Goal: Task Accomplishment & Management: Use online tool/utility

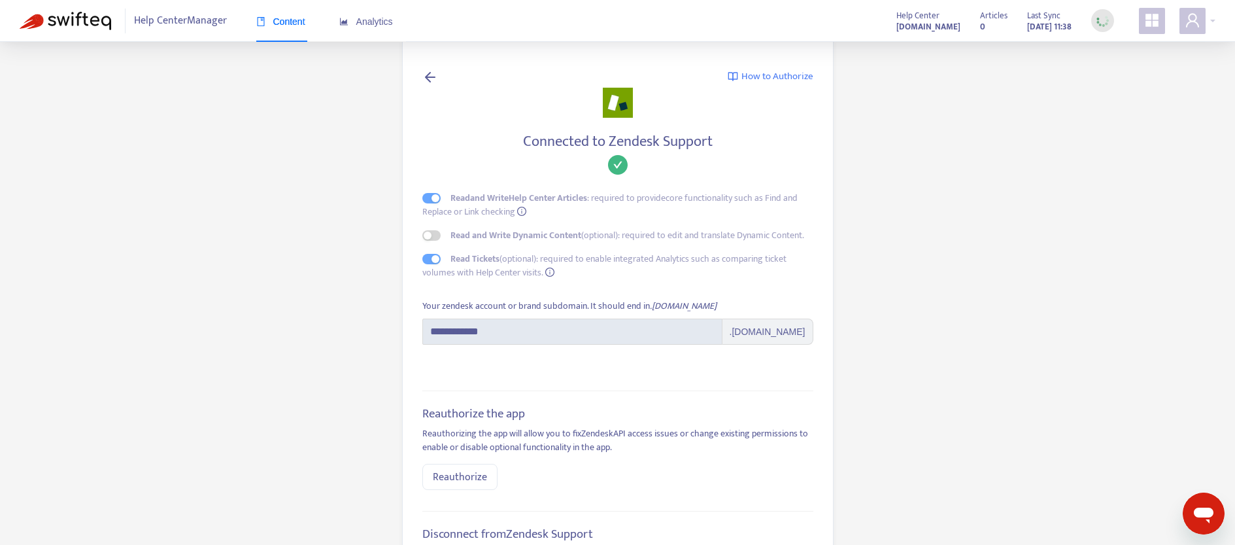
drag, startPoint x: 586, startPoint y: 313, endPoint x: 590, endPoint y: 351, distance: 38.1
click at [587, 317] on div "**********" at bounding box center [617, 322] width 391 height 46
click at [590, 351] on form "**********" at bounding box center [617, 329] width 391 height 61
click at [712, 326] on span ".[DOMAIN_NAME]" at bounding box center [767, 331] width 91 height 26
click at [712, 331] on span ".[DOMAIN_NAME]" at bounding box center [767, 331] width 91 height 26
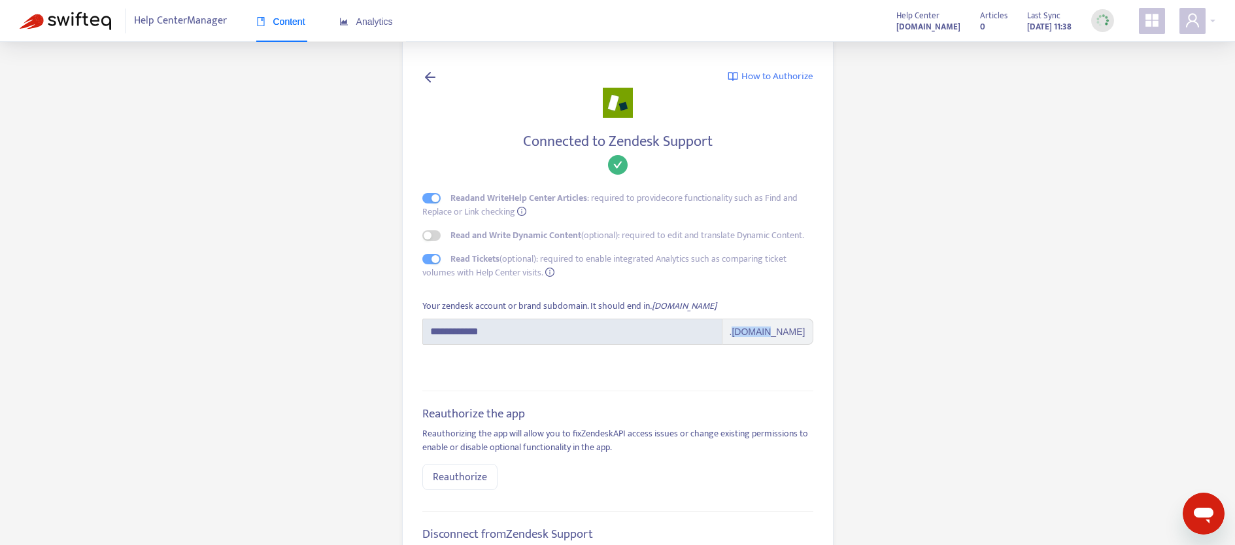
click at [712, 331] on span ".[DOMAIN_NAME]" at bounding box center [767, 331] width 91 height 26
click at [712, 235] on main "**********" at bounding box center [617, 351] width 1235 height 702
click at [712, 18] on icon "user" at bounding box center [1192, 20] width 16 height 16
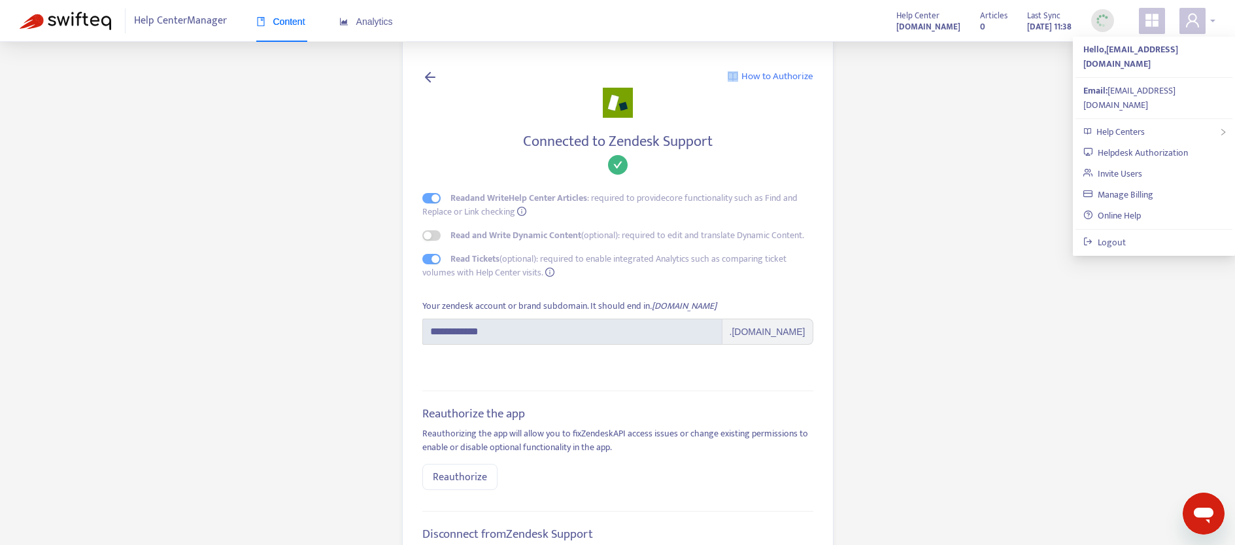
click at [712, 18] on icon "user" at bounding box center [1192, 20] width 16 height 16
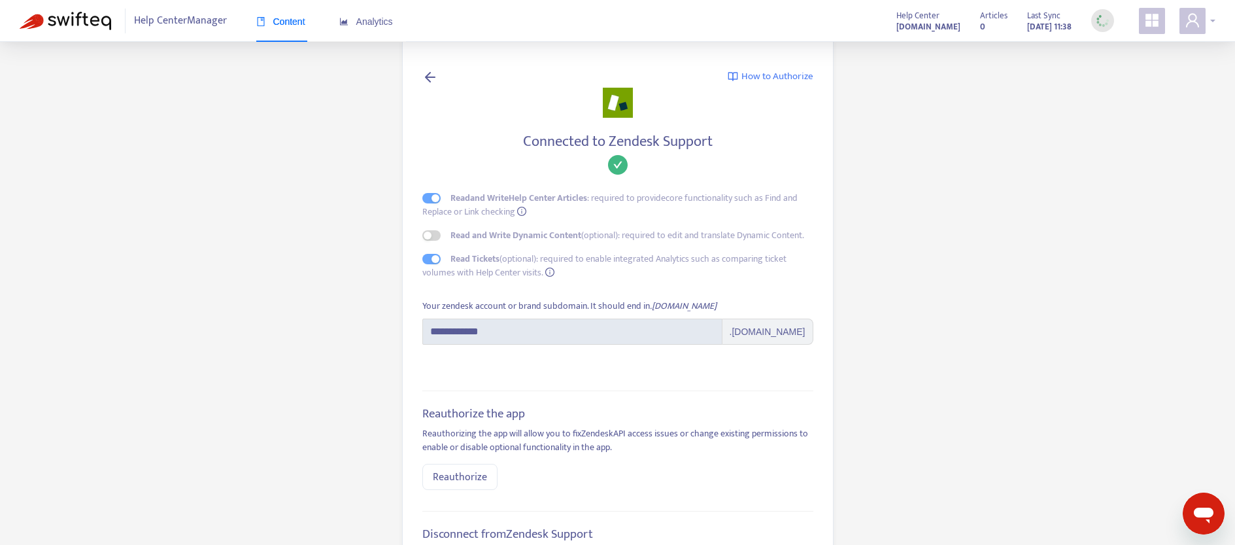
click at [712, 18] on icon "user" at bounding box center [1192, 20] width 16 height 16
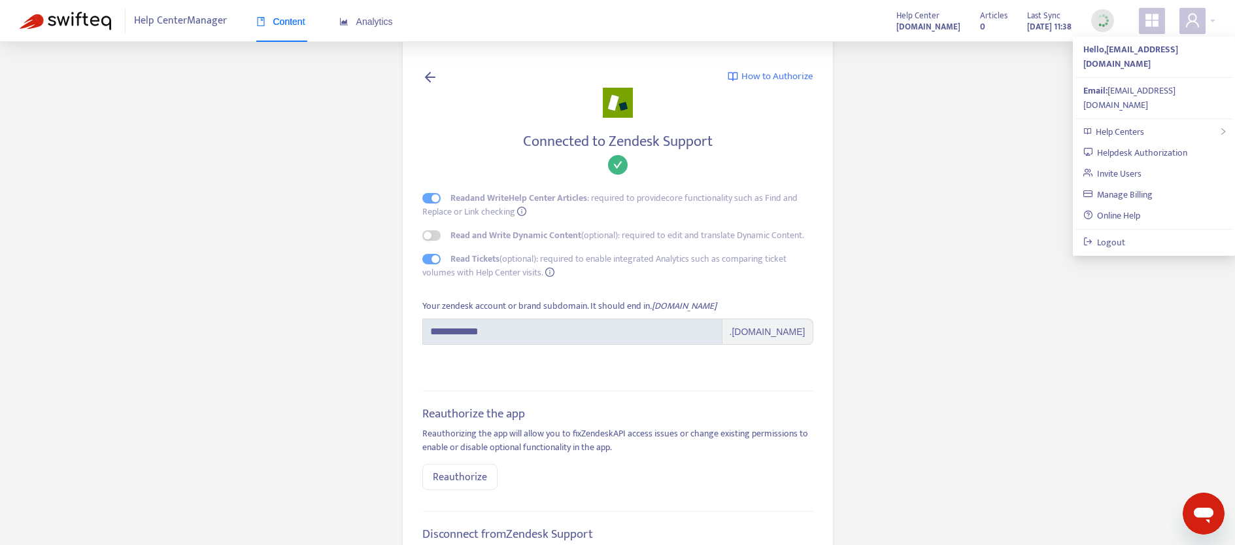
click at [92, 24] on img at bounding box center [66, 21] width 92 height 18
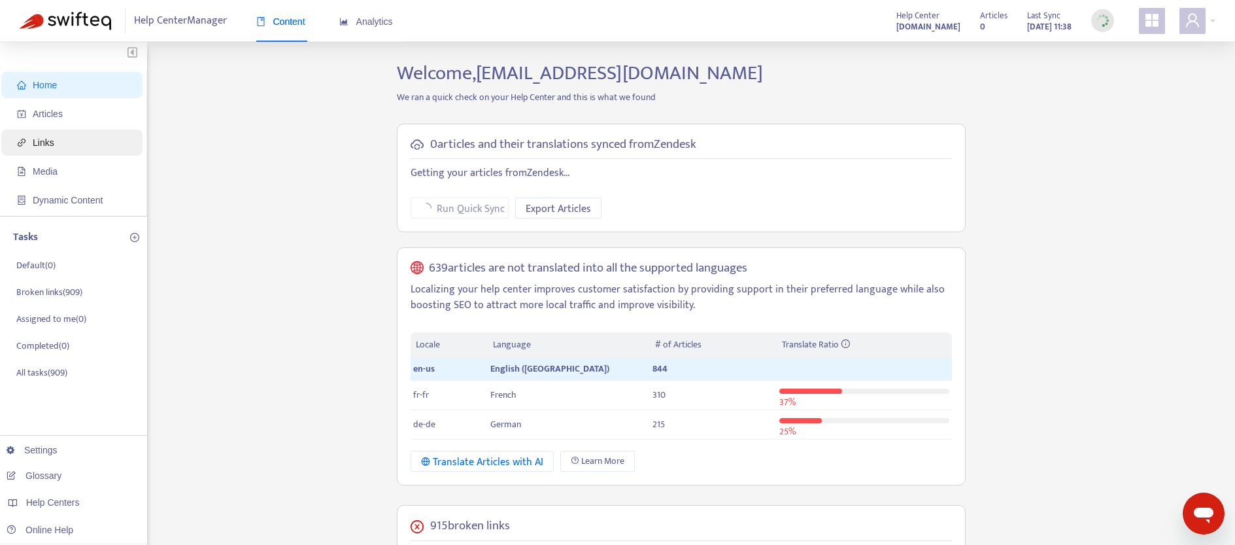
click at [46, 137] on span "Links" at bounding box center [44, 142] width 22 height 10
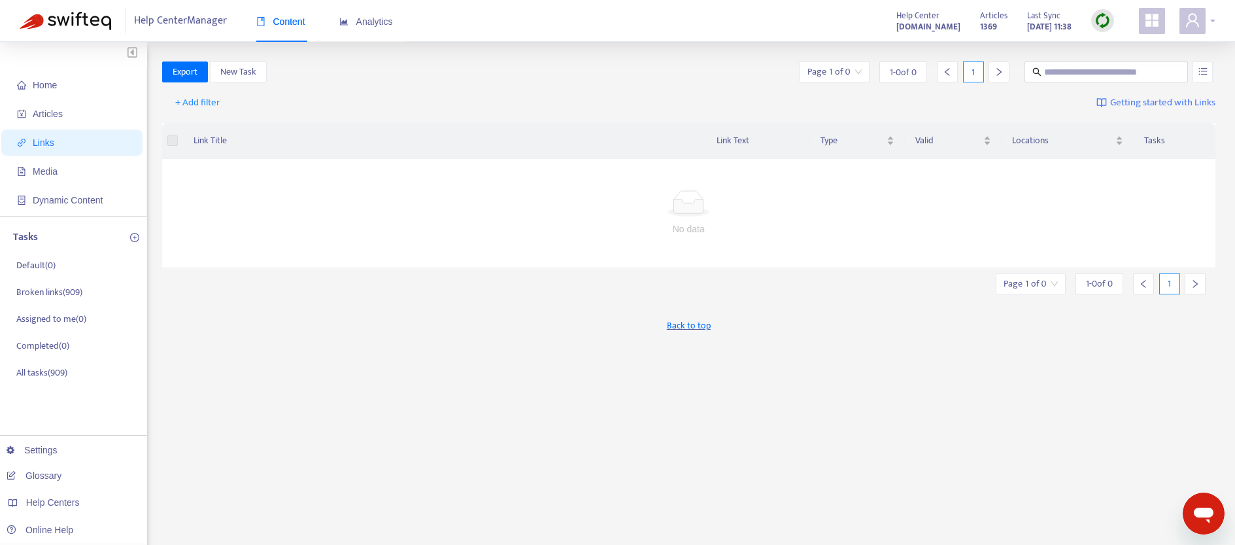
click at [712, 19] on icon "user" at bounding box center [1192, 20] width 16 height 16
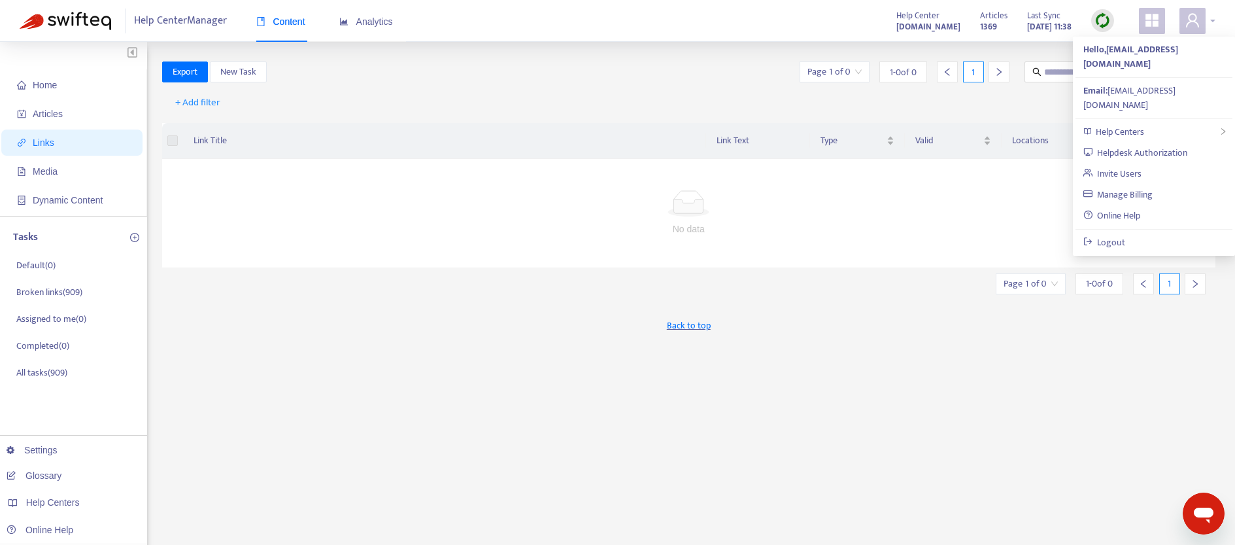
click at [712, 19] on icon "user" at bounding box center [1192, 20] width 16 height 16
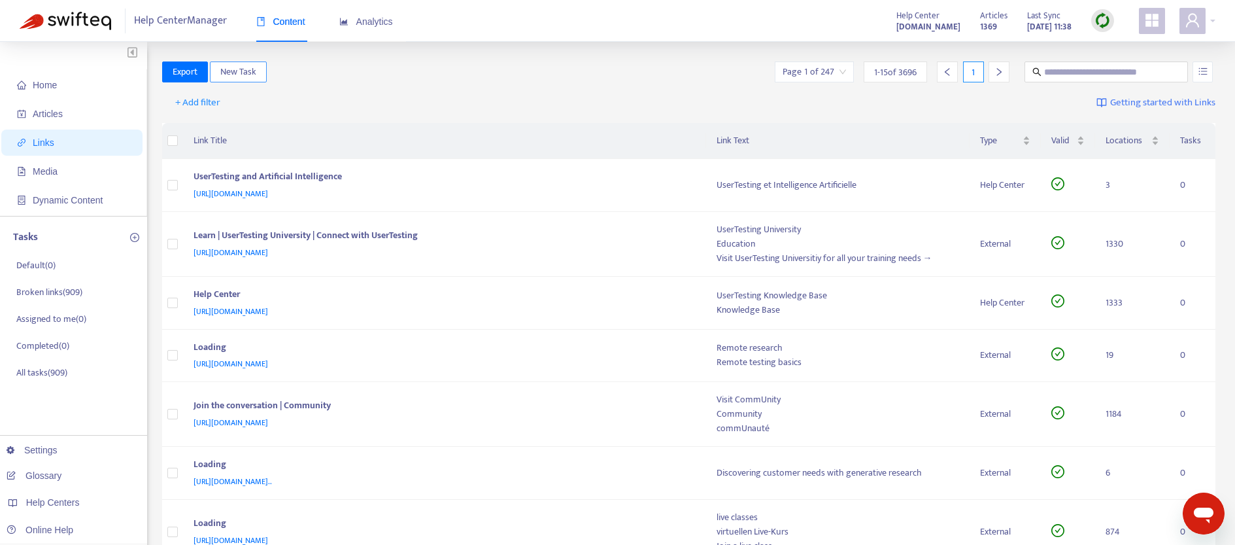
click at [245, 73] on span "New Task" at bounding box center [238, 72] width 36 height 14
click at [326, 67] on div "Export New Task Page 1 of 247 1 - 15 of 3696 1" at bounding box center [689, 71] width 1054 height 21
click at [476, 184] on div "UserTesting and Artificial Intelligence" at bounding box center [441, 177] width 497 height 17
click at [460, 191] on div "[URL][DOMAIN_NAME]" at bounding box center [441, 193] width 497 height 14
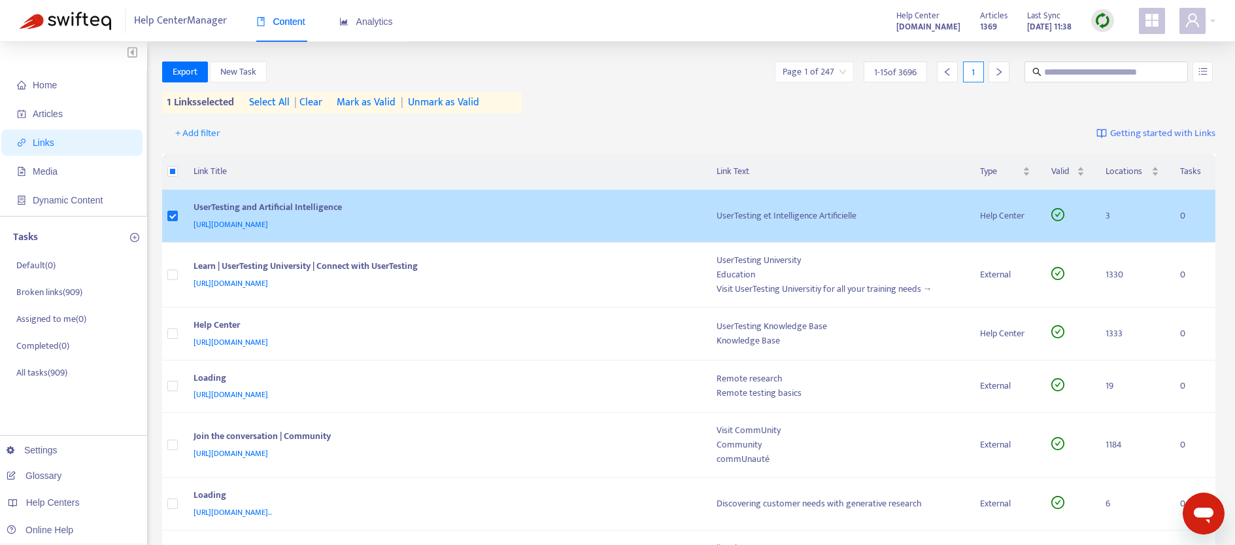
click at [465, 216] on div "UserTesting and Artificial Intelligence" at bounding box center [441, 208] width 497 height 17
click at [599, 222] on div "[URL][DOMAIN_NAME]" at bounding box center [441, 224] width 497 height 14
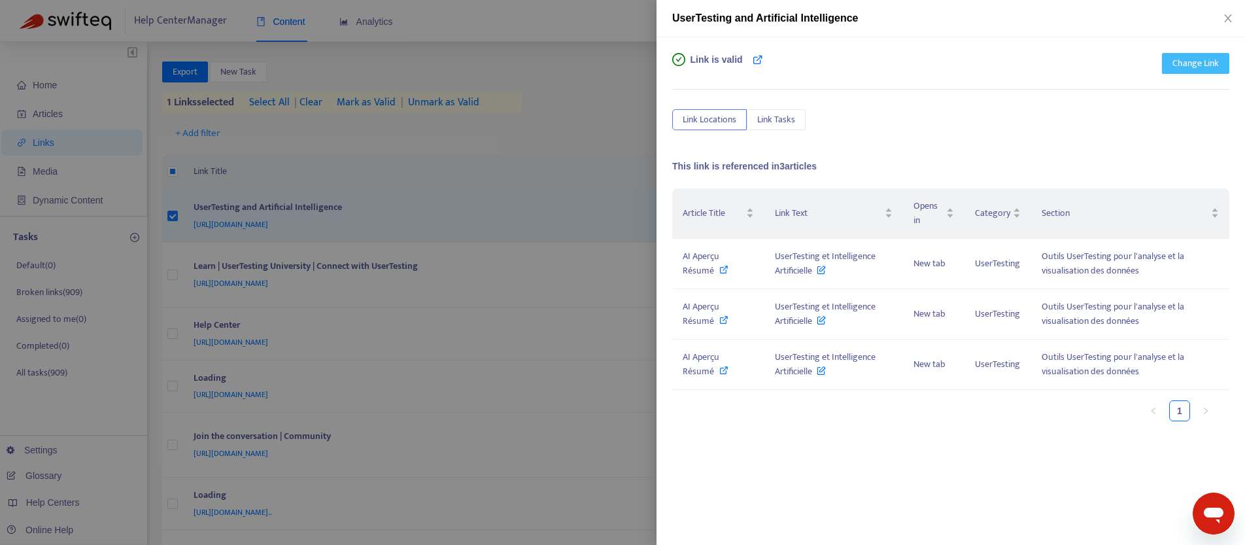
click at [712, 66] on span "Change Link" at bounding box center [1195, 63] width 46 height 14
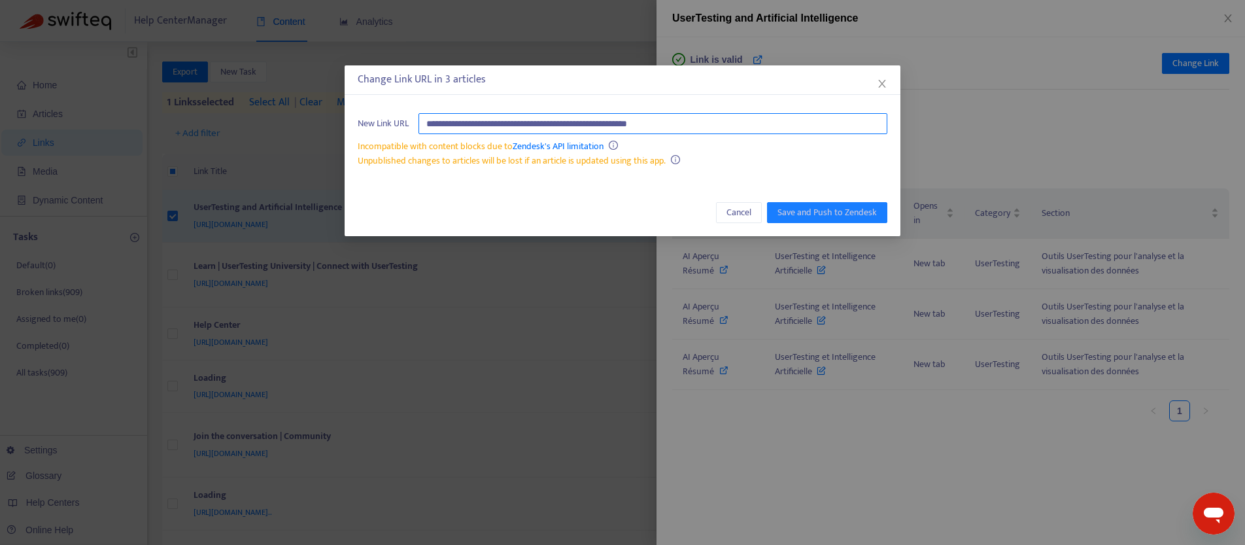
drag, startPoint x: 662, startPoint y: 70, endPoint x: 440, endPoint y: 123, distance: 228.5
click at [620, 51] on div "**********" at bounding box center [622, 272] width 1245 height 545
click at [712, 88] on icon "close" at bounding box center [882, 83] width 10 height 10
